Goal: Information Seeking & Learning: Learn about a topic

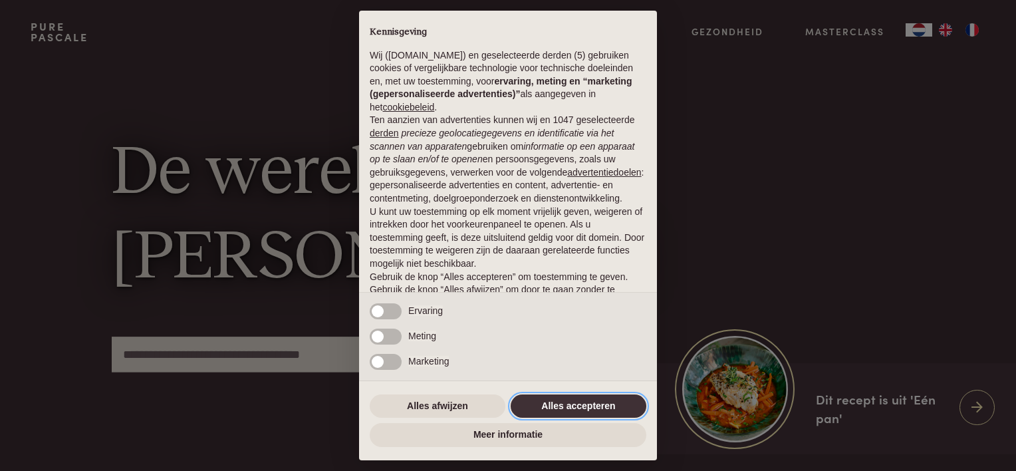
click at [585, 403] on button "Alles accepteren" at bounding box center [578, 406] width 136 height 24
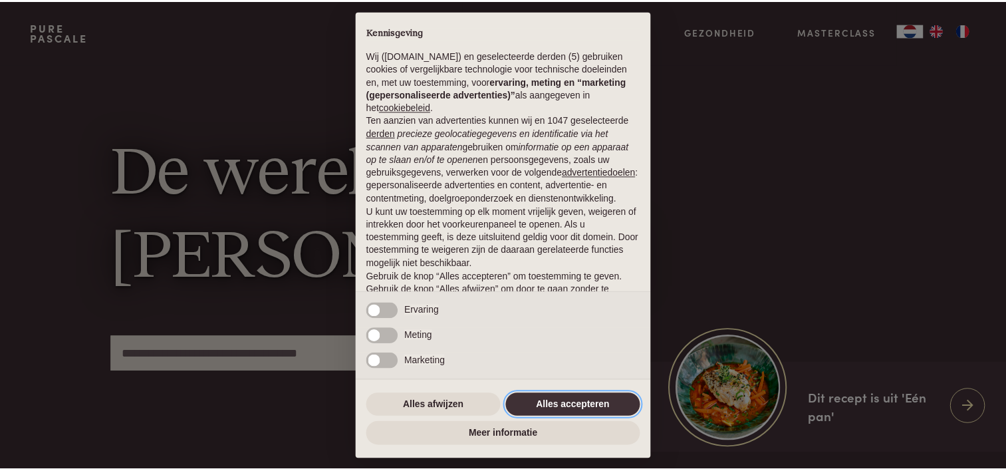
scroll to position [64, 0]
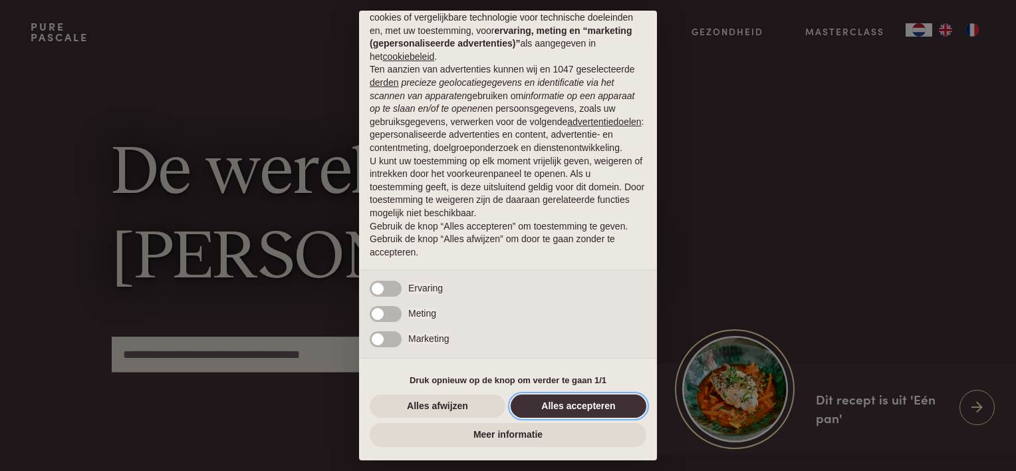
click at [576, 402] on button "Alles accepteren" at bounding box center [578, 406] width 136 height 24
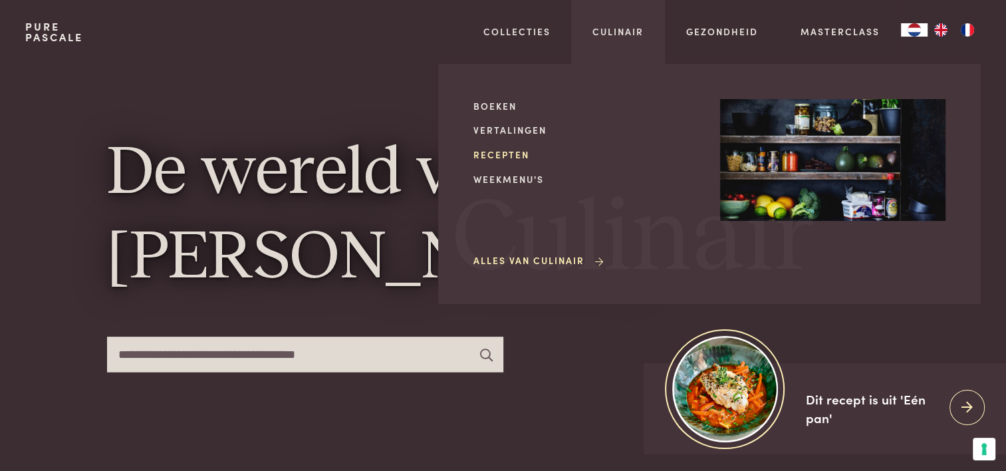
click at [500, 154] on link "Recepten" at bounding box center [585, 155] width 225 height 14
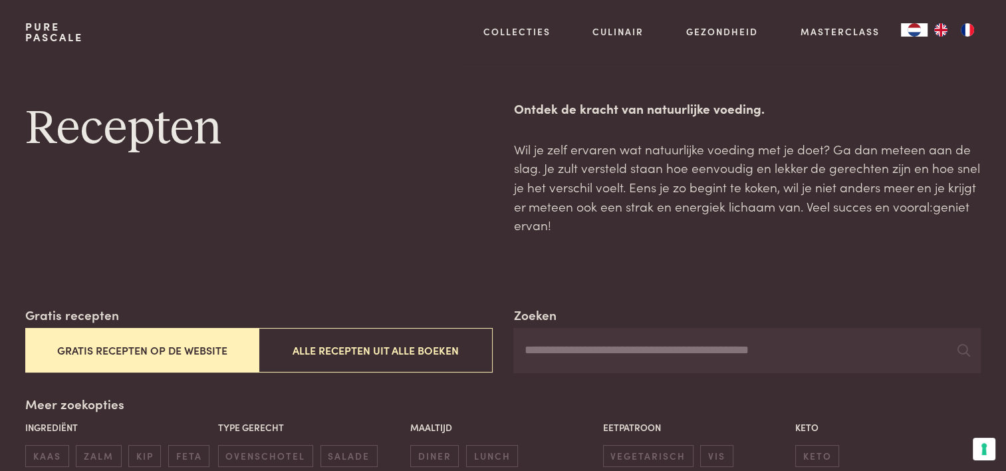
drag, startPoint x: 218, startPoint y: 354, endPoint x: 258, endPoint y: 326, distance: 48.7
click at [218, 352] on button "Gratis recepten op de website" at bounding box center [141, 350] width 233 height 45
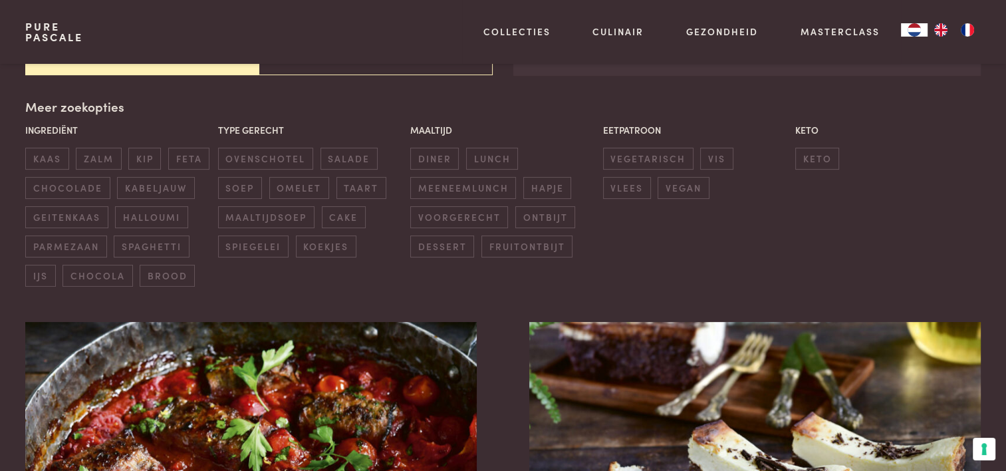
scroll to position [305, 0]
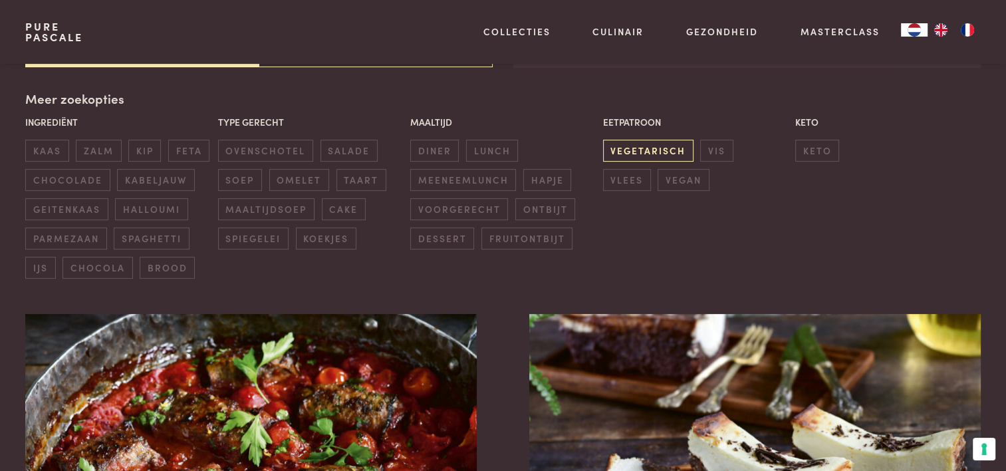
click at [660, 145] on span "vegetarisch" at bounding box center [648, 151] width 90 height 22
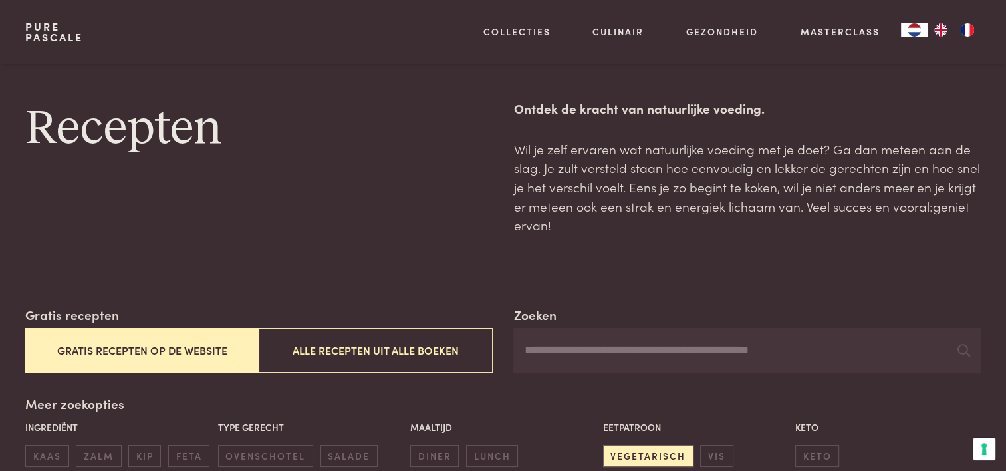
scroll to position [332, 0]
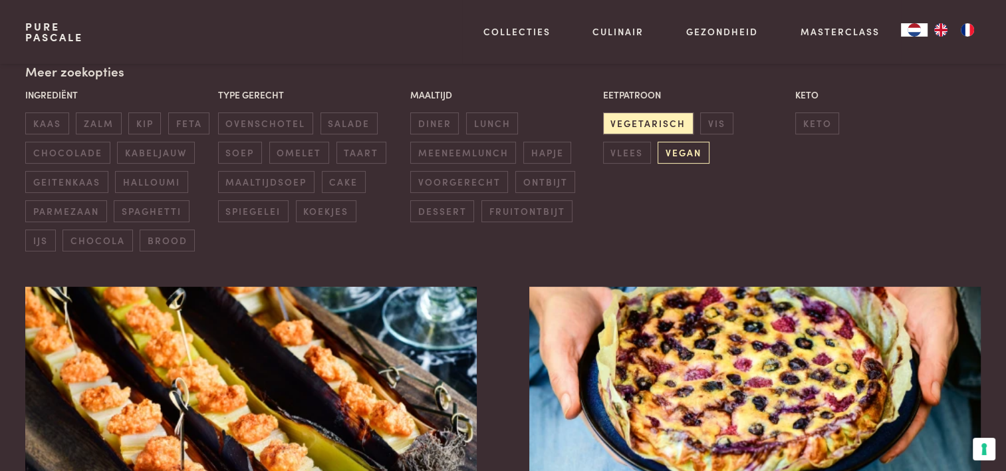
click at [657, 154] on span "vegan" at bounding box center [682, 153] width 51 height 22
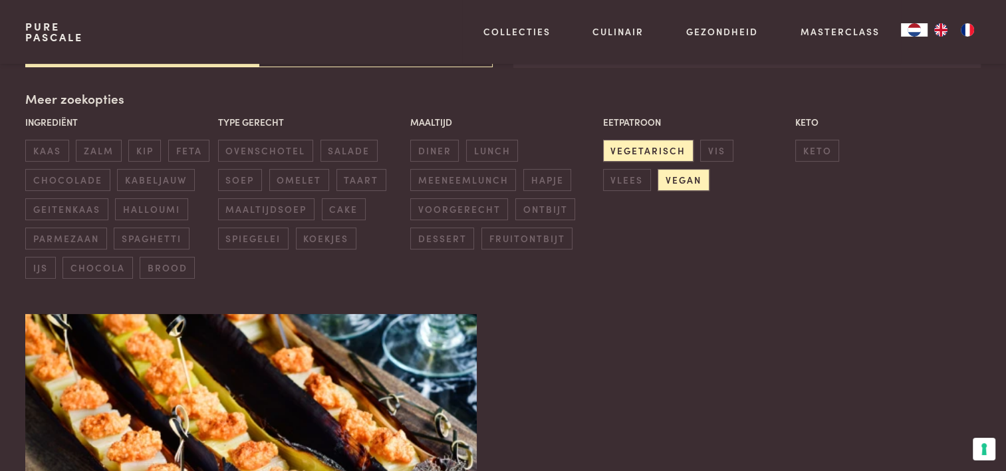
scroll to position [172, 0]
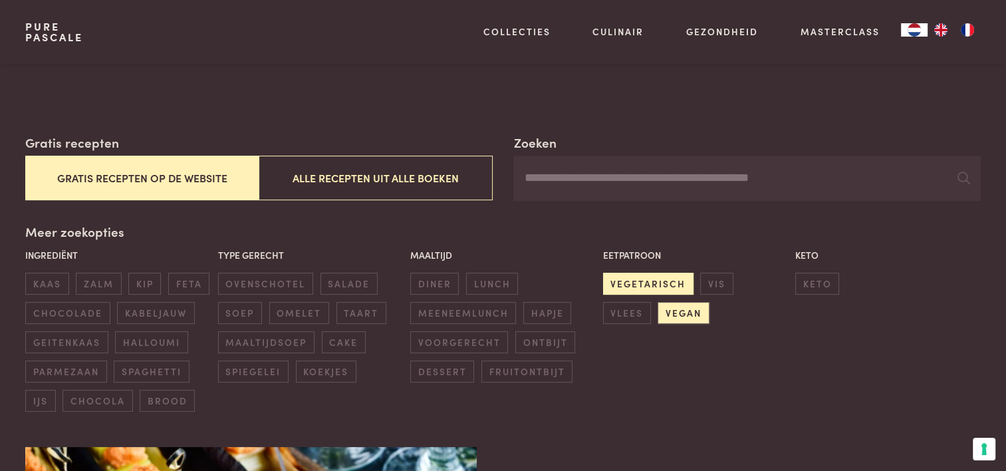
click at [625, 279] on span "vegetarisch" at bounding box center [648, 283] width 90 height 22
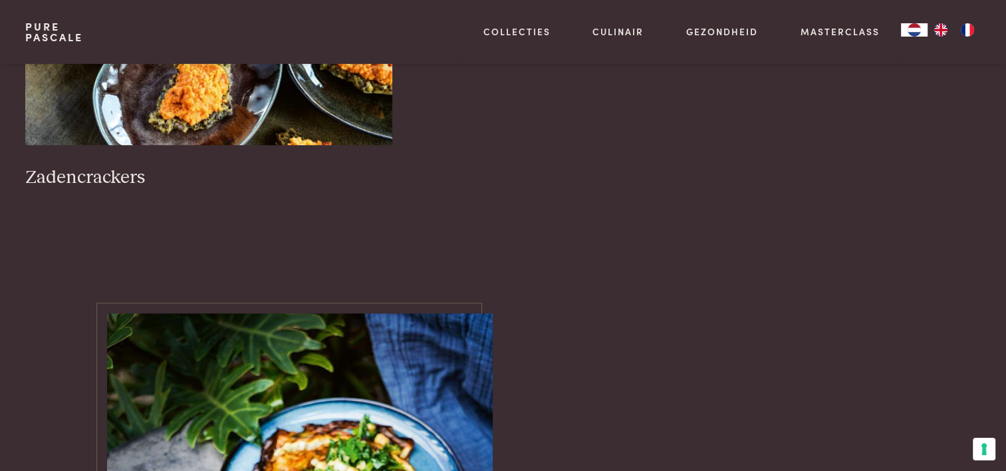
scroll to position [1236, 0]
